Goal: Navigation & Orientation: Find specific page/section

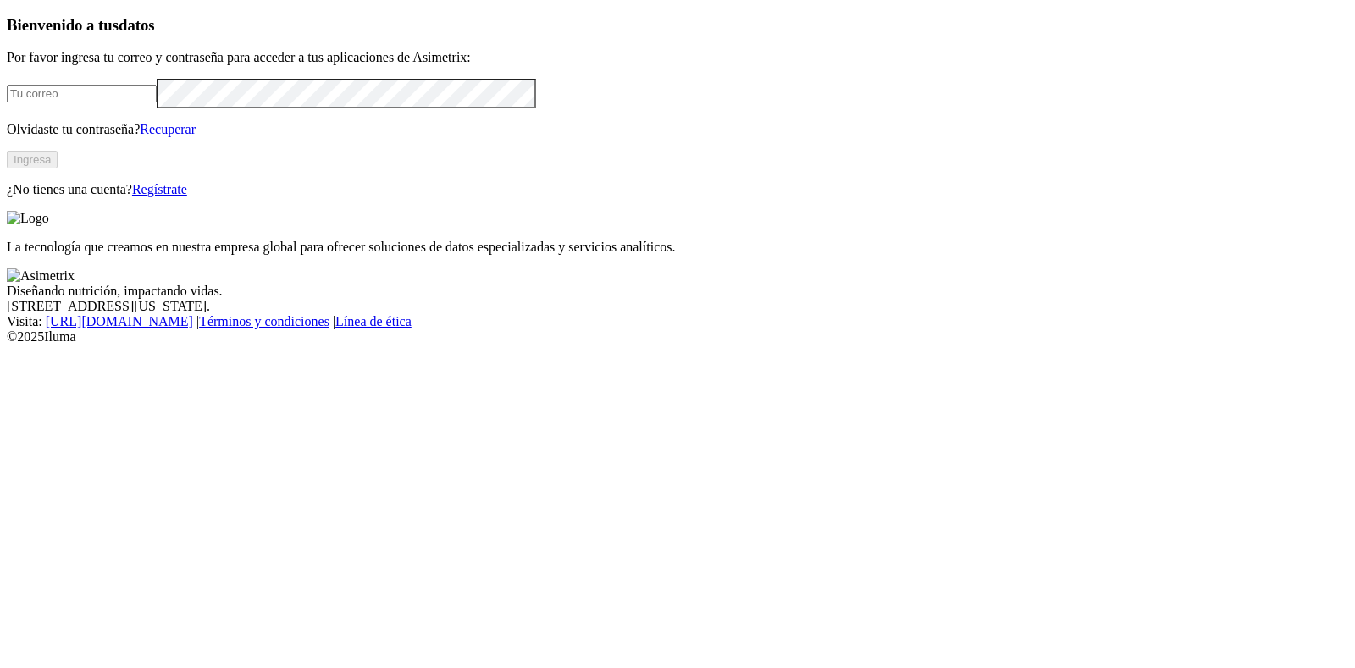
type input "[EMAIL_ADDRESS][PERSON_NAME][DOMAIN_NAME]"
click at [58, 168] on button "Ingresa" at bounding box center [32, 160] width 51 height 18
